Goal: Task Accomplishment & Management: Manage account settings

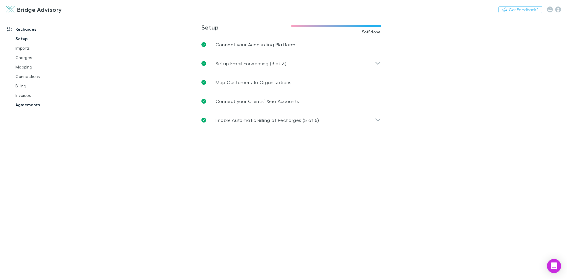
click at [25, 105] on link "Agreements" at bounding box center [44, 104] width 70 height 9
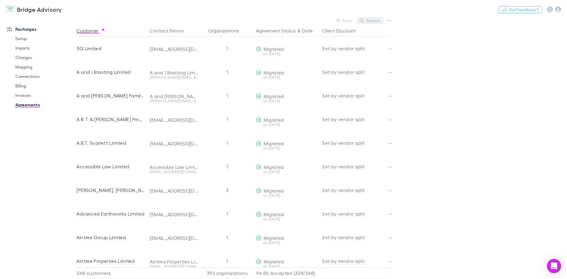
click at [377, 22] on button "Search" at bounding box center [370, 20] width 27 height 7
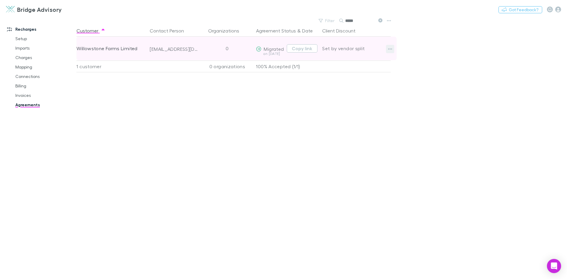
type input "*****"
click at [390, 49] on icon "button" at bounding box center [390, 48] width 4 height 1
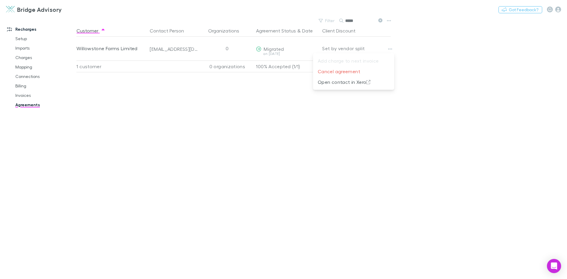
click at [299, 96] on div at bounding box center [283, 139] width 567 height 279
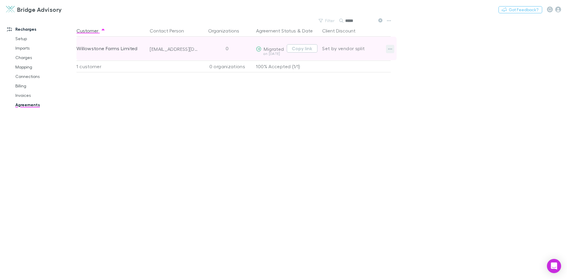
click at [391, 48] on icon "button" at bounding box center [390, 49] width 4 height 5
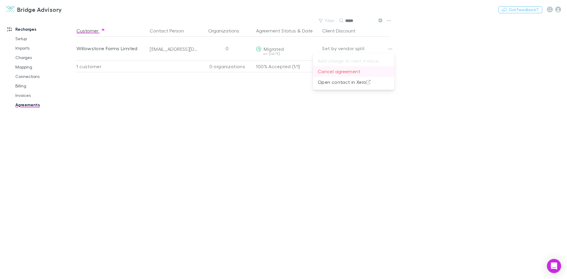
click at [365, 72] on p "Cancel agreement" at bounding box center [354, 71] width 72 height 7
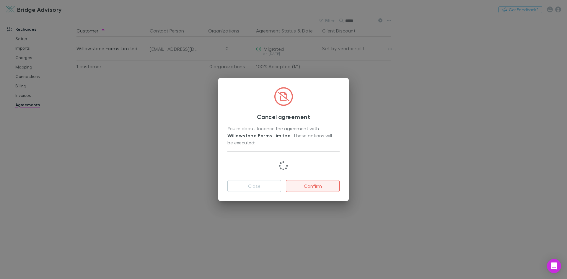
click at [319, 188] on button "Confirm" at bounding box center [313, 186] width 54 height 12
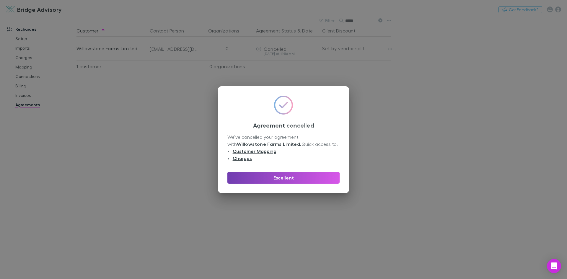
click at [287, 177] on button "Excellent" at bounding box center [283, 178] width 112 height 12
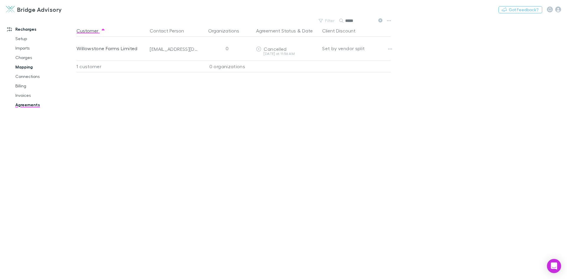
drag, startPoint x: 30, startPoint y: 67, endPoint x: 34, endPoint y: 67, distance: 4.4
click at [30, 67] on link "Mapping" at bounding box center [44, 66] width 70 height 9
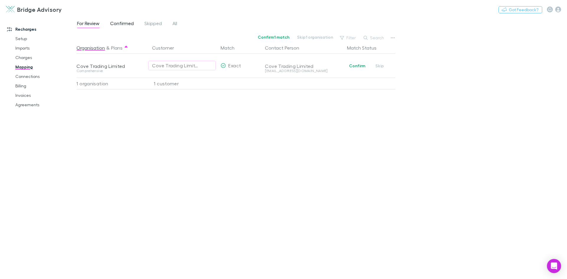
click at [124, 24] on span "Confirmed" at bounding box center [122, 24] width 24 height 8
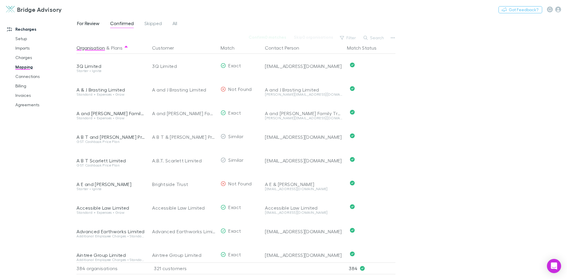
click at [95, 23] on span "For Review" at bounding box center [88, 24] width 22 height 8
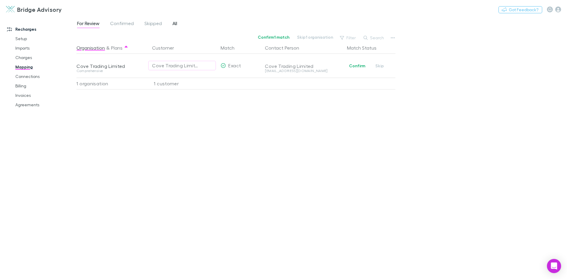
click at [178, 24] on div "For Review Confirmed Skipped All" at bounding box center [130, 23] width 106 height 9
click at [173, 22] on span "All" at bounding box center [175, 24] width 5 height 8
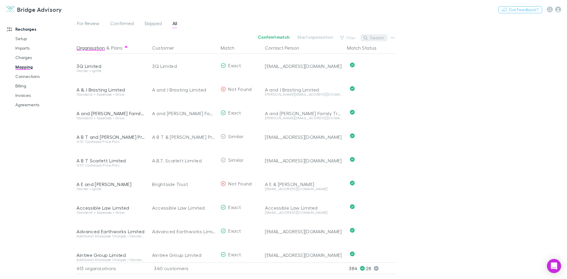
click at [376, 39] on button "Search" at bounding box center [374, 37] width 27 height 7
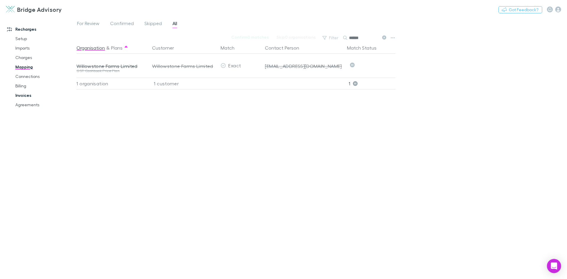
type input "******"
click at [27, 97] on link "Invoices" at bounding box center [44, 95] width 70 height 9
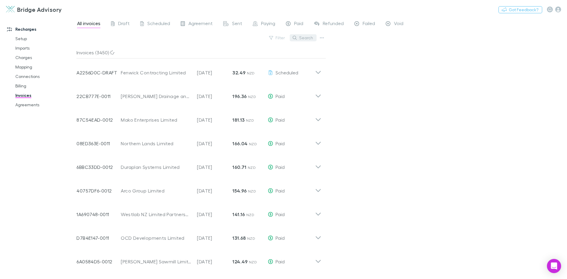
click at [306, 40] on button "Search" at bounding box center [303, 37] width 27 height 7
type input "**********"
click at [367, 26] on span "Failed" at bounding box center [369, 24] width 12 height 8
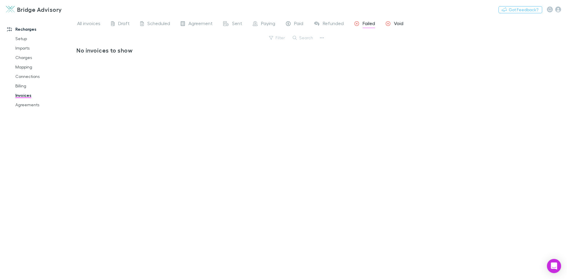
click at [393, 25] on div "Void" at bounding box center [395, 24] width 18 height 8
